Goal: Transaction & Acquisition: Purchase product/service

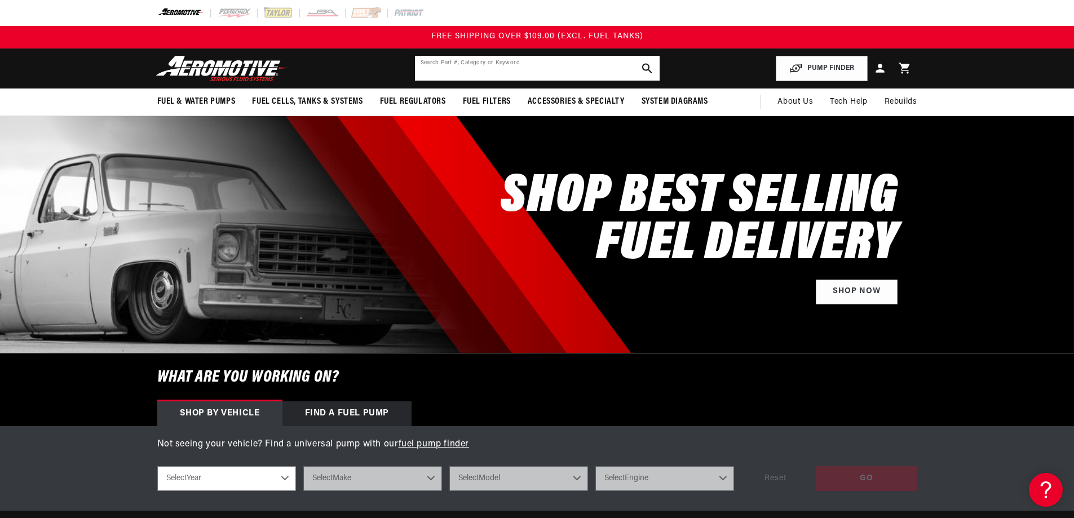
click at [489, 71] on input "text" at bounding box center [537, 68] width 245 height 25
type input "ls swap pu,p c10"
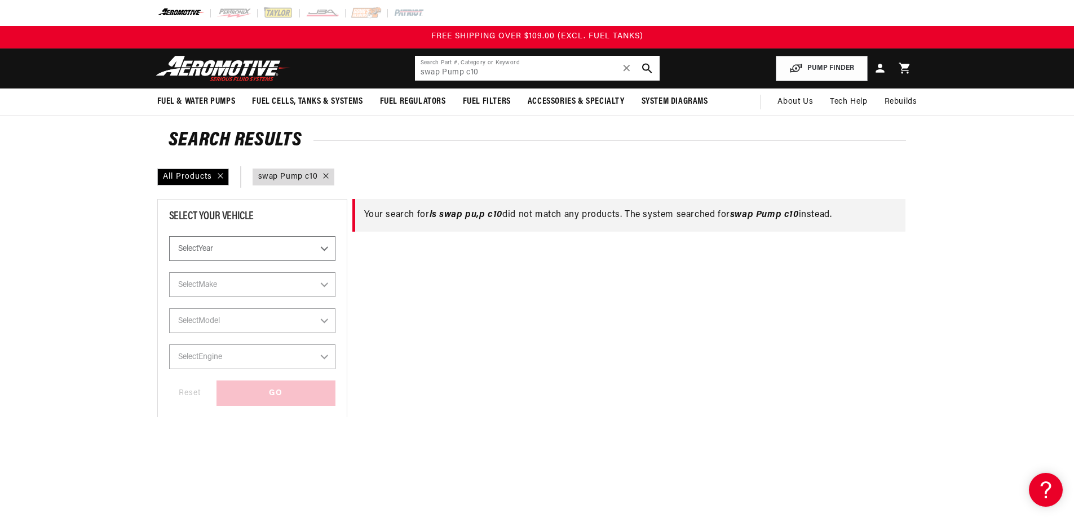
drag, startPoint x: 512, startPoint y: 68, endPoint x: 337, endPoint y: 51, distance: 175.6
click at [337, 51] on header "Fuel & Water Pumps Back In-Tank In-Line Fuel Pumps" at bounding box center [537, 68] width 816 height 40
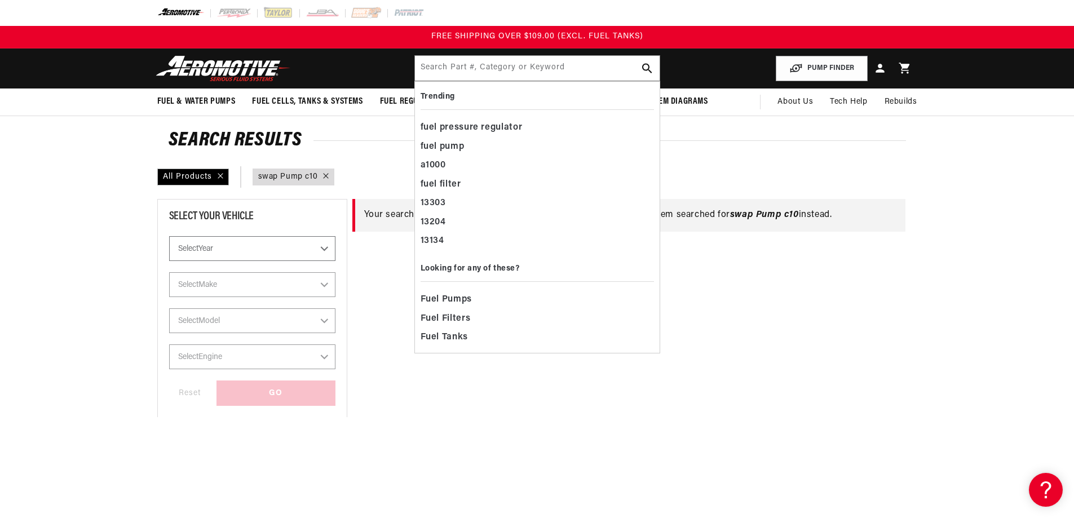
click at [303, 245] on select "Select Year 2023 2022 2021 2020 2019 2018 2017 2016 2015 2014 2013 2012 2011 20…" at bounding box center [252, 248] width 166 height 25
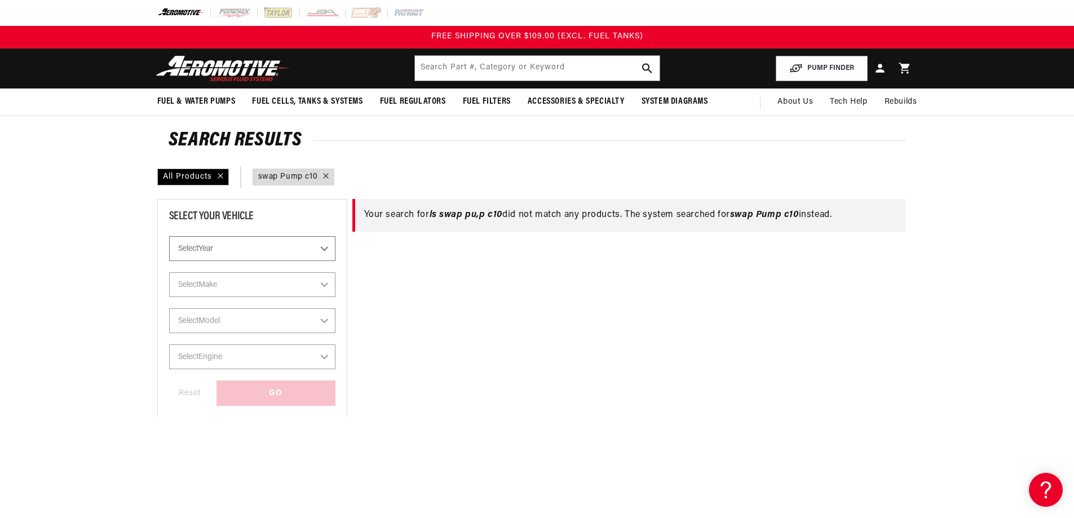
select select "1987"
click at [169, 261] on select "Select Year 2023 2022 2021 2020 2019 2018 2017 2016 2015 2014 2013 2012 2011 20…" at bounding box center [252, 248] width 166 height 25
select select "Year"
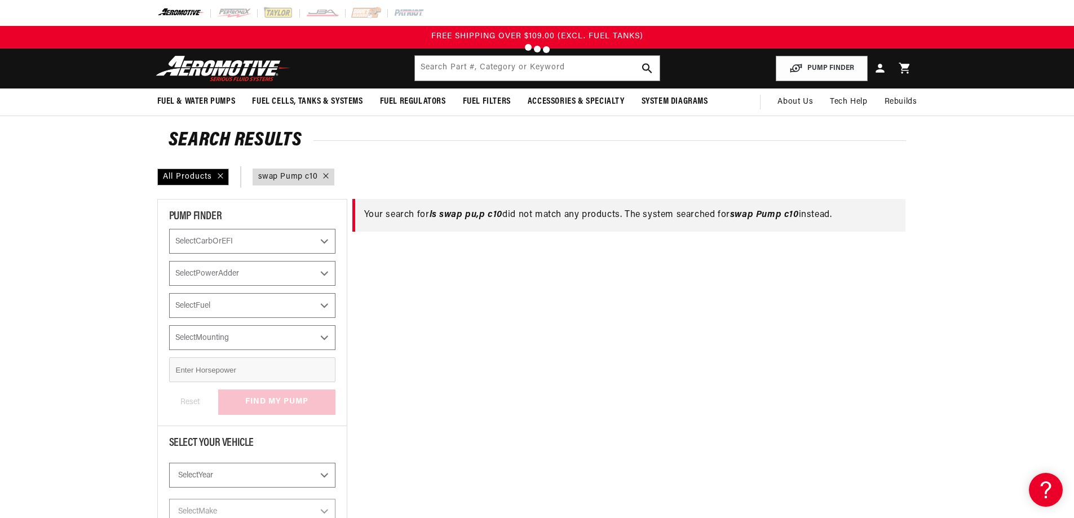
type input "swap Pump c10"
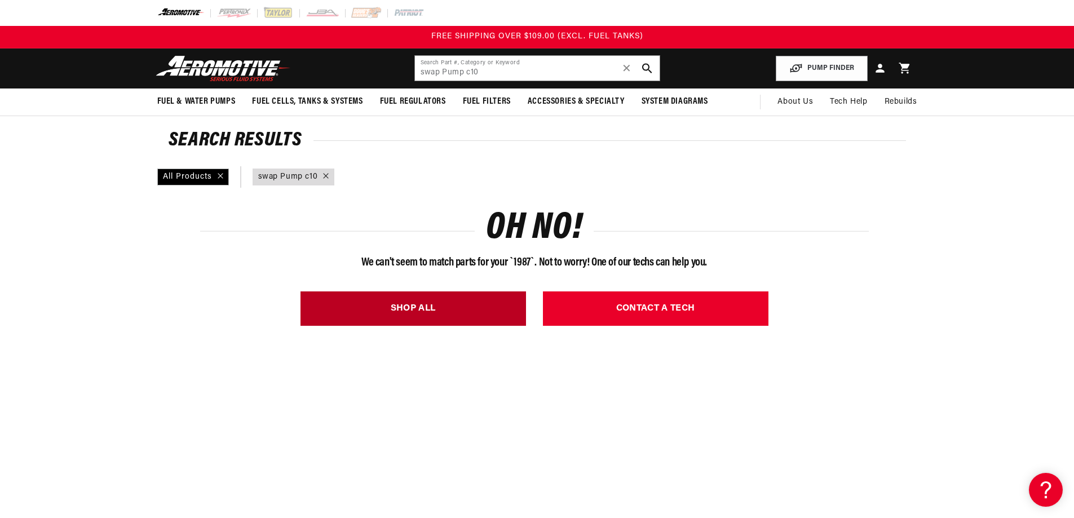
click at [465, 300] on link "SHOP ALL" at bounding box center [412, 308] width 225 height 34
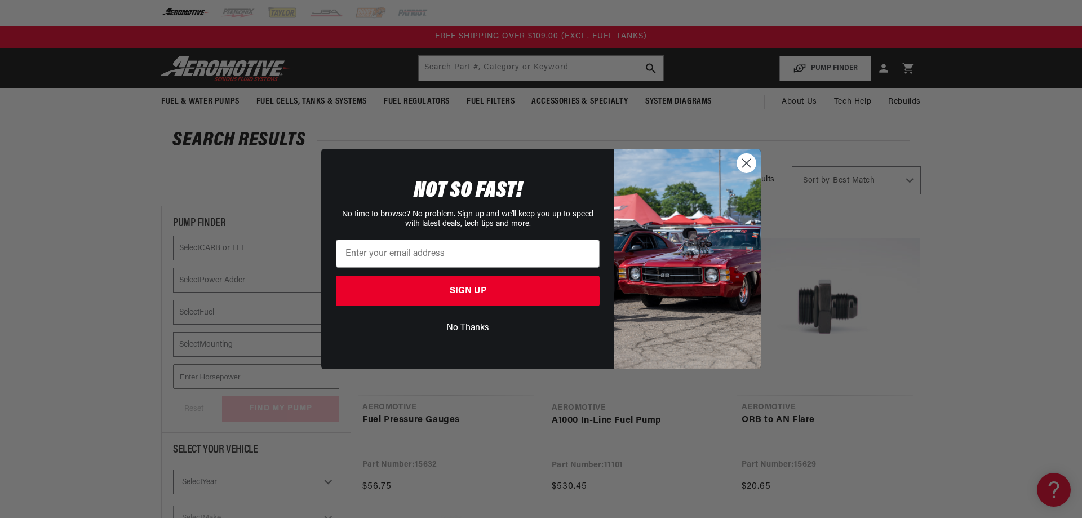
click at [746, 166] on circle "Close dialog" at bounding box center [746, 163] width 19 height 19
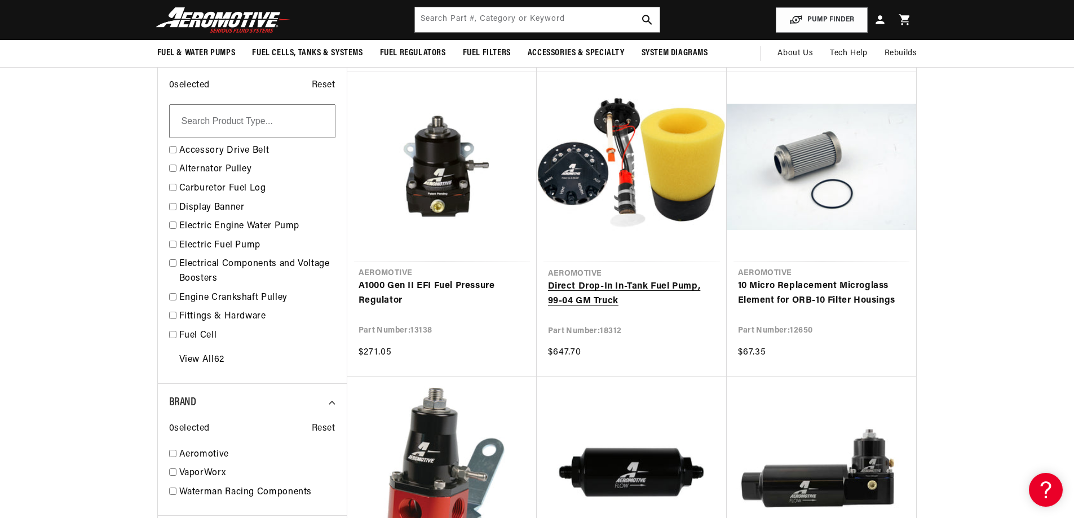
scroll to position [733, 0]
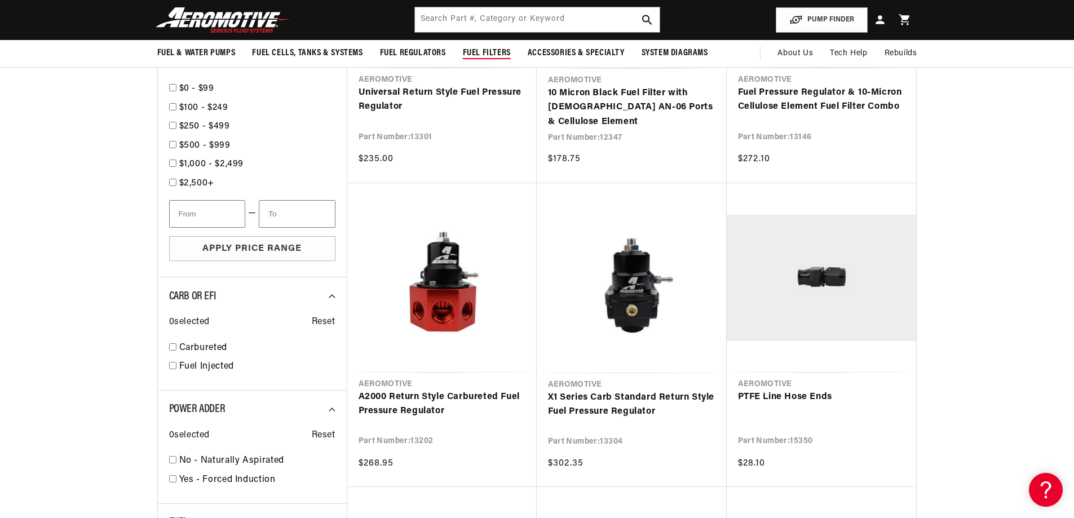
scroll to position [1127, 0]
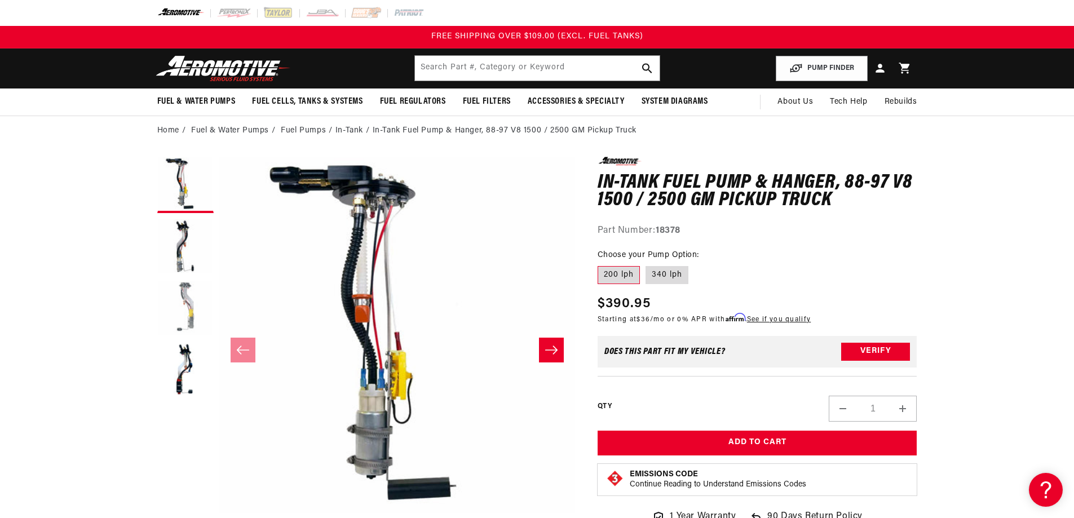
click at [183, 302] on button "Load image 3 in gallery view" at bounding box center [185, 309] width 56 height 56
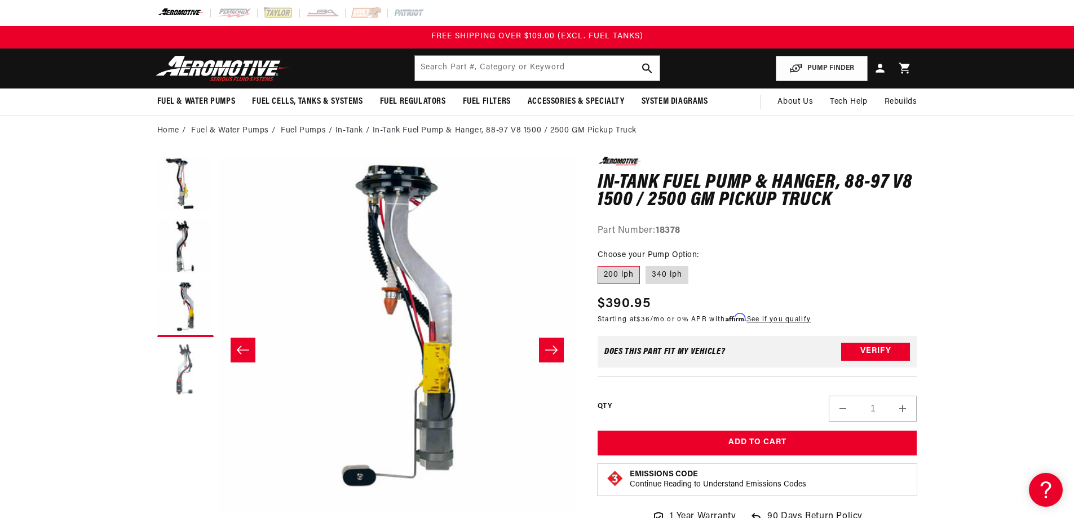
click at [179, 370] on button "Load image 4 in gallery view" at bounding box center [185, 371] width 56 height 56
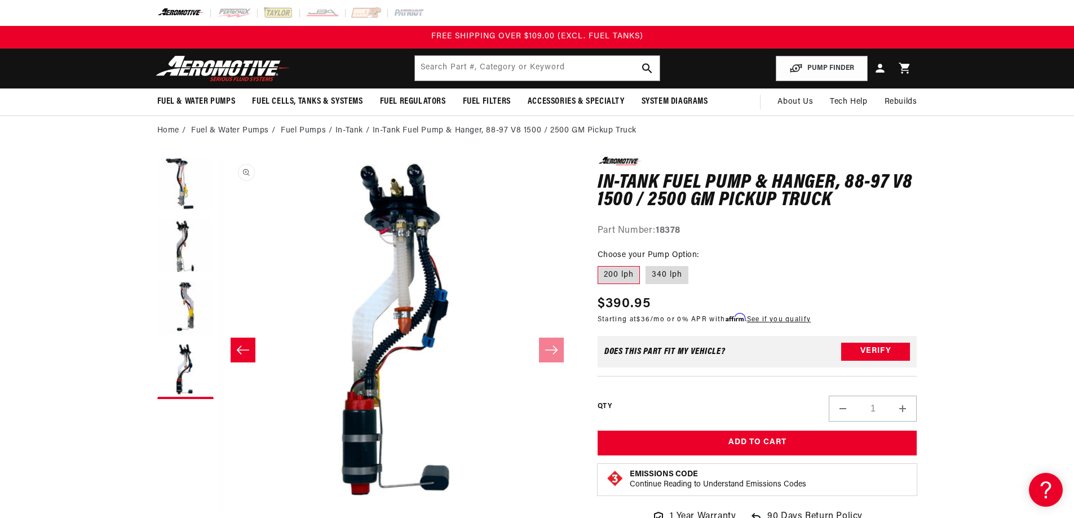
scroll to position [0, 1068]
